Goal: Complete application form: Complete application form

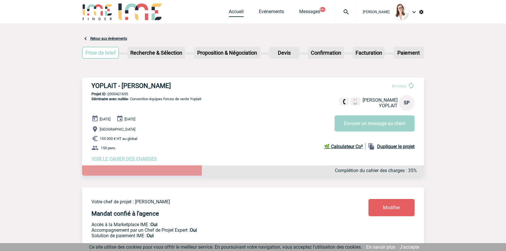
click at [229, 16] on link "Accueil" at bounding box center [236, 13] width 15 height 8
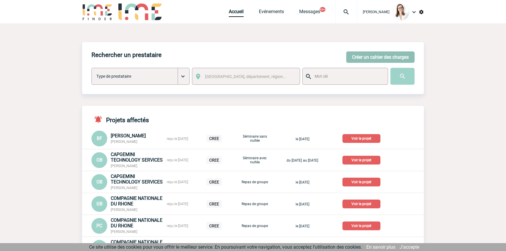
click at [379, 53] on button "Créer un cahier des charges" at bounding box center [380, 56] width 68 height 11
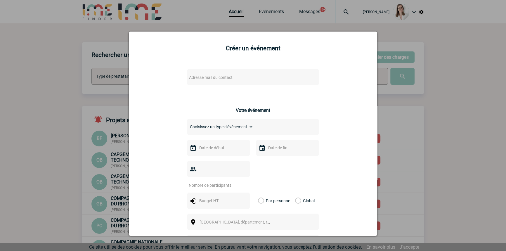
click at [208, 78] on span "Adresse mail du contact" at bounding box center [211, 77] width 44 height 5
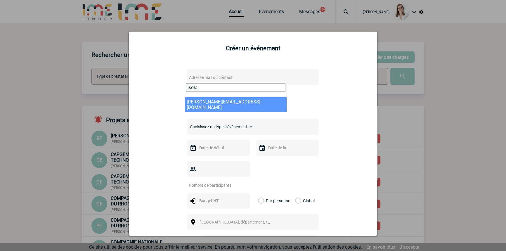
type input "isola"
select select "124836"
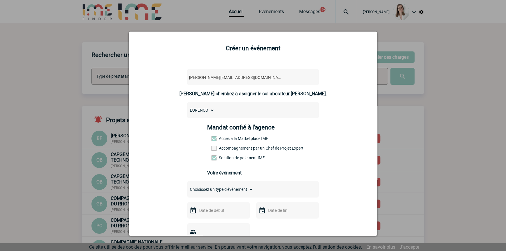
scroll to position [88, 0]
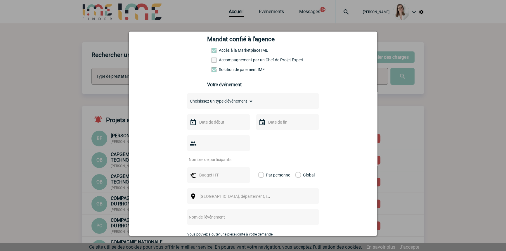
click at [231, 101] on select "Choisissez un type d'évènement Séminaire avec nuitée Séminaire sans nuitée Repa…" at bounding box center [220, 101] width 66 height 8
select select "3"
click at [187, 99] on select "Choisissez un type d'évènement Séminaire avec nuitée Séminaire sans nuitée Repa…" at bounding box center [220, 101] width 66 height 8
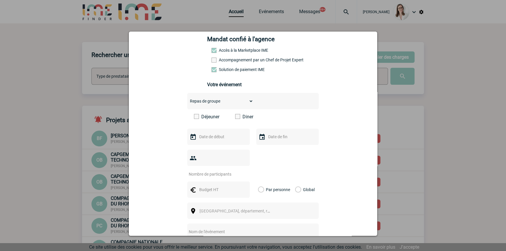
drag, startPoint x: 353, startPoint y: 73, endPoint x: 329, endPoint y: 87, distance: 27.8
click at [352, 73] on div "[PERSON_NAME][EMAIL_ADDRESS][DOMAIN_NAME] [DOMAIN_NAME][EMAIL_ADDRESS][DOMAIN_N…" at bounding box center [253, 164] width 234 height 379
click at [234, 121] on div "Déjeuner Diner" at bounding box center [253, 119] width 132 height 10
click at [236, 119] on span at bounding box center [237, 116] width 5 height 5
click at [0, 0] on input "Diner" at bounding box center [0, 0] width 0 height 0
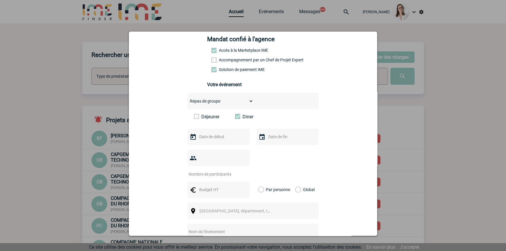
click at [209, 133] on div at bounding box center [218, 137] width 63 height 16
click at [213, 135] on input "text" at bounding box center [218, 137] width 40 height 8
click at [214, 137] on input "text" at bounding box center [218, 137] width 40 height 8
click at [274, 150] on link "Suivant" at bounding box center [271, 148] width 9 height 9
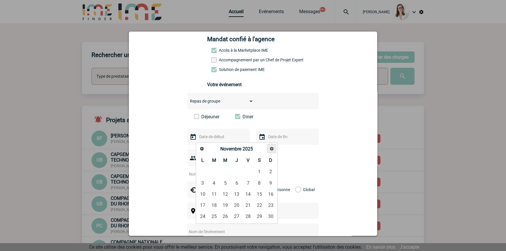
click at [274, 150] on link "Suivant" at bounding box center [271, 148] width 9 height 9
click at [236, 196] on link "18" at bounding box center [237, 194] width 11 height 11
type input "[DATE]"
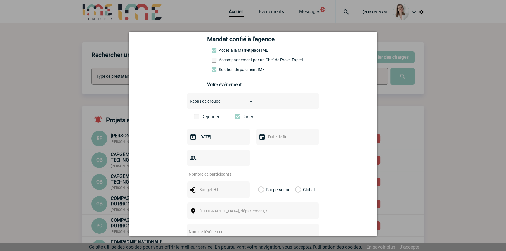
click at [267, 137] on input "text" at bounding box center [287, 137] width 40 height 8
click at [304, 191] on link "18" at bounding box center [306, 194] width 11 height 11
type input "[DATE]"
click at [215, 170] on input "number" at bounding box center [214, 174] width 55 height 8
type input "27"
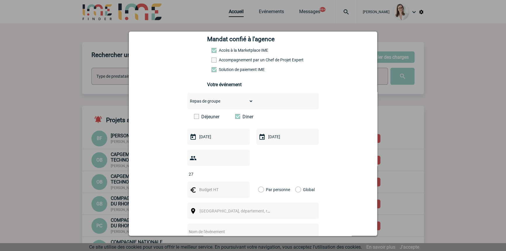
drag, startPoint x: 208, startPoint y: 178, endPoint x: 204, endPoint y: 178, distance: 3.8
click at [207, 186] on input "text" at bounding box center [218, 190] width 40 height 8
type input "736"
click at [297, 182] on label "Global" at bounding box center [297, 190] width 4 height 16
click at [0, 0] on input "Global" at bounding box center [0, 0] width 0 height 0
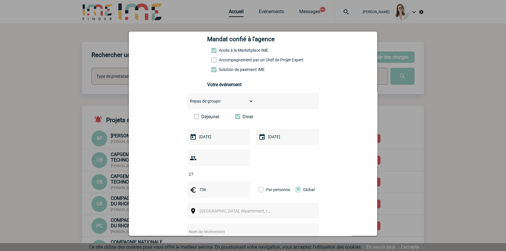
click at [213, 209] on span "[GEOGRAPHIC_DATA], département, région..." at bounding box center [240, 211] width 81 height 5
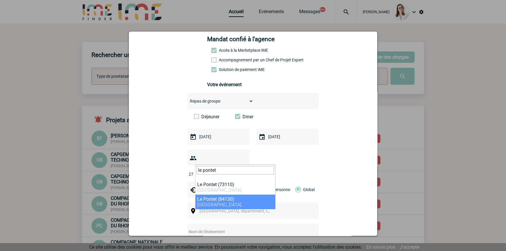
type input "le pontet"
drag, startPoint x: 236, startPoint y: 195, endPoint x: 241, endPoint y: 193, distance: 5.6
select select "7589"
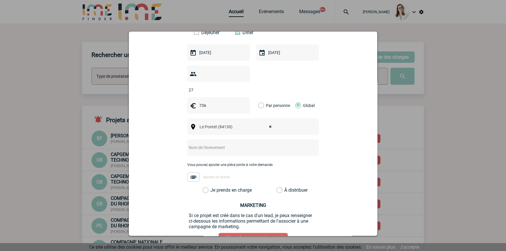
scroll to position [177, 0]
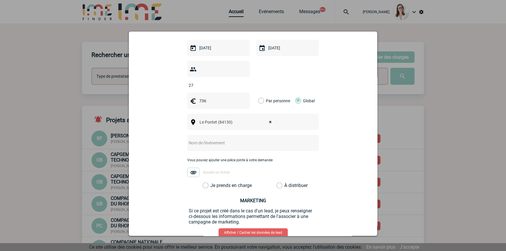
click at [218, 139] on input "text" at bounding box center [245, 143] width 116 height 8
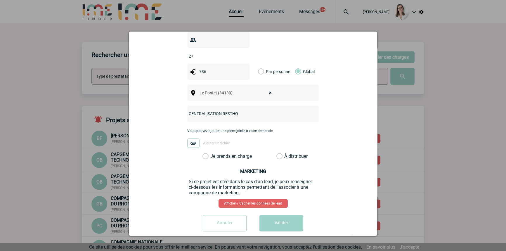
type input "CENTRALISATION RESTHO"
click at [213, 153] on label "Je prends en charge" at bounding box center [208, 156] width 10 height 6
click at [0, 0] on input "Je prends en charge" at bounding box center [0, 0] width 0 height 0
click at [281, 215] on button "Valider" at bounding box center [282, 223] width 44 height 16
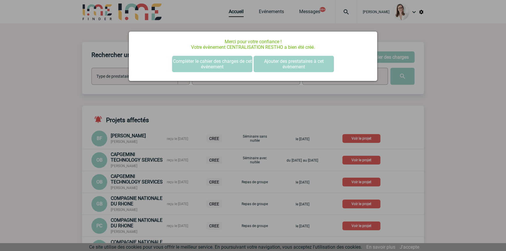
scroll to position [0, 0]
click at [233, 59] on button "Compléter le cahier des charges de cet événement" at bounding box center [212, 64] width 80 height 16
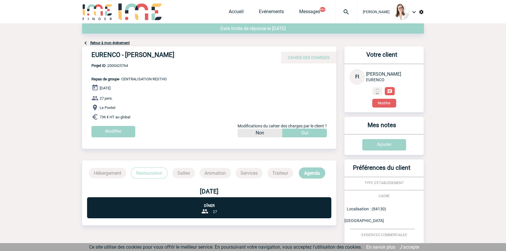
click at [122, 64] on span "Projet ID : 2000425764" at bounding box center [129, 65] width 75 height 4
click at [122, 65] on span "Projet ID : 2000425764" at bounding box center [129, 65] width 75 height 4
copy span "2000425764"
click at [122, 63] on span "Projet ID : 2000425764" at bounding box center [129, 65] width 75 height 4
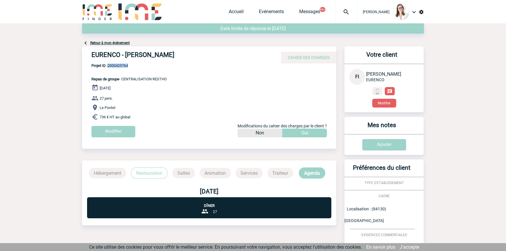
copy span "2000425764"
